Goal: Task Accomplishment & Management: Manage account settings

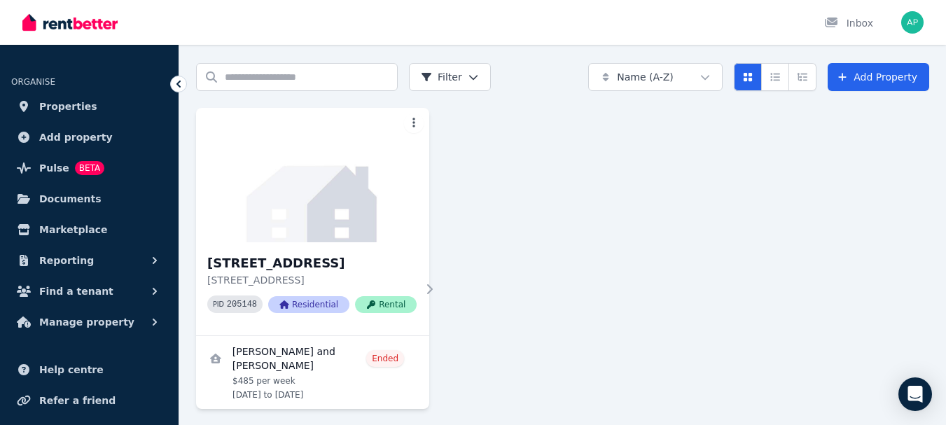
scroll to position [49, 0]
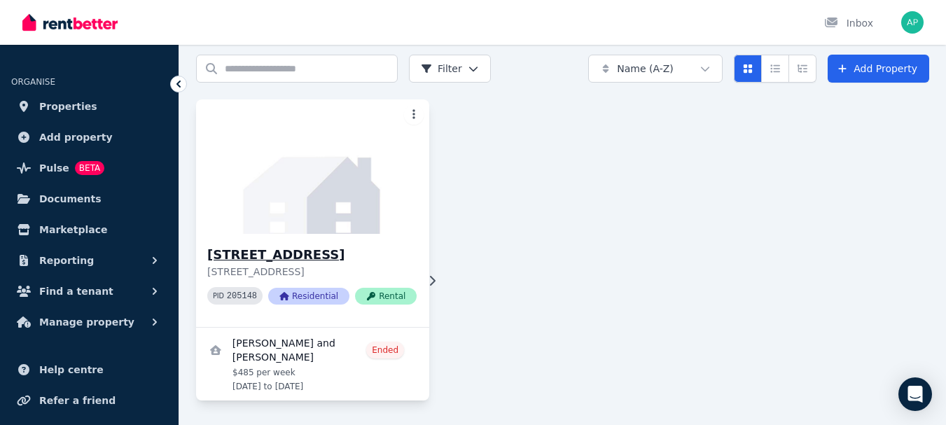
click at [425, 285] on icon at bounding box center [432, 280] width 14 height 11
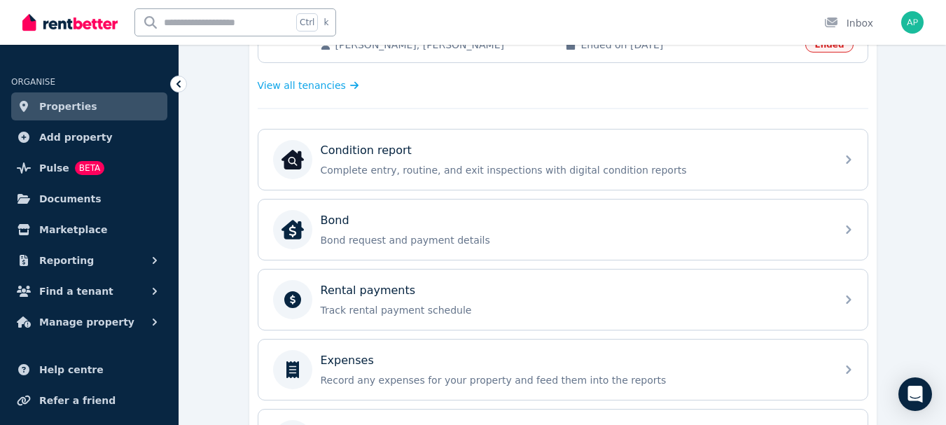
scroll to position [459, 0]
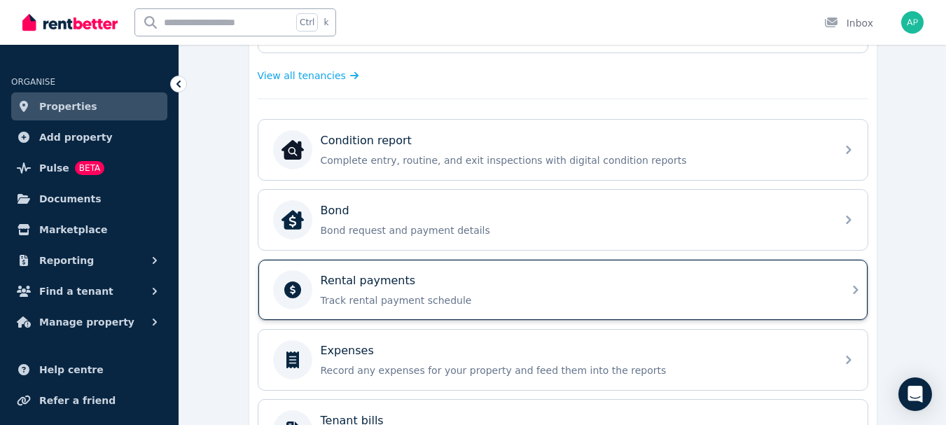
click at [851, 300] on div "Rental payments Track rental payment schedule" at bounding box center [562, 290] width 609 height 60
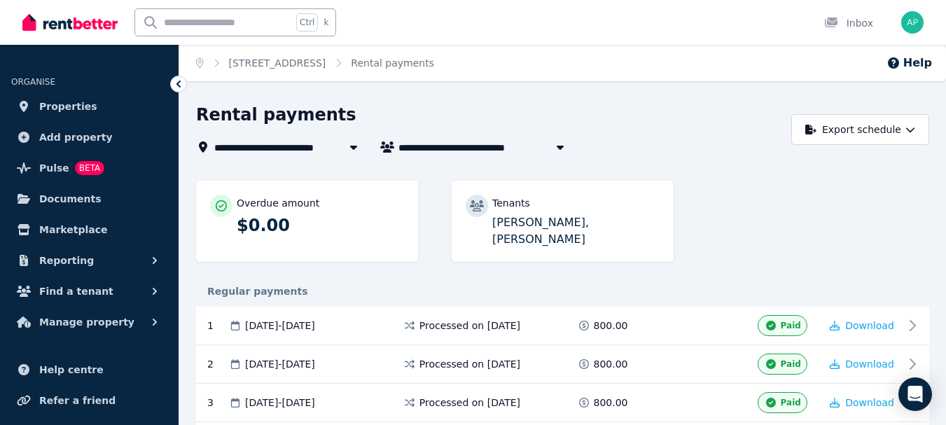
scroll to position [3, 0]
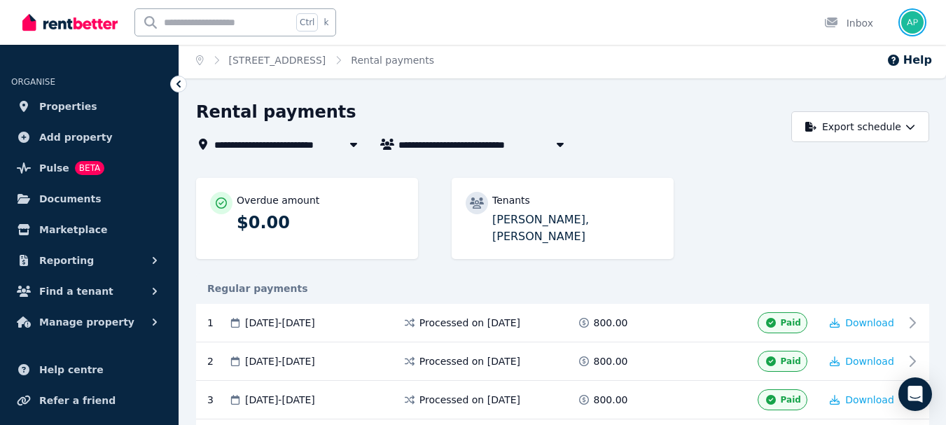
click at [916, 22] on img "button" at bounding box center [912, 22] width 22 height 22
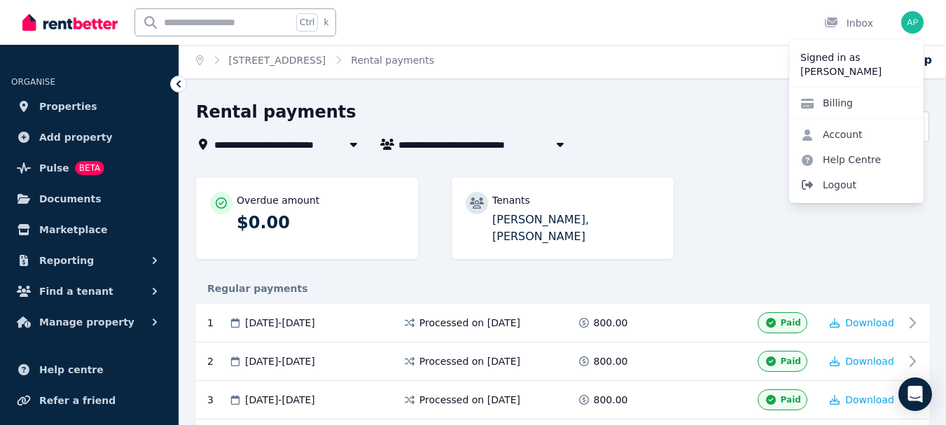
click at [839, 181] on span "Logout" at bounding box center [856, 184] width 134 height 25
